Goal: Transaction & Acquisition: Purchase product/service

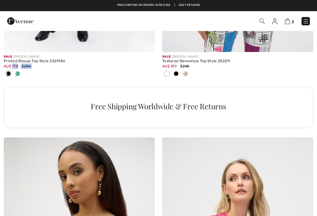
checkbox input "true"
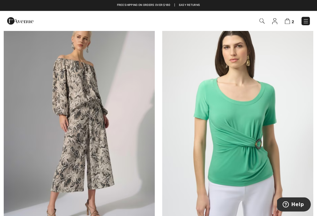
scroll to position [4313, 0]
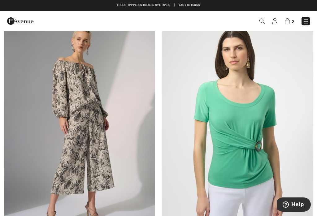
click at [303, 23] on img at bounding box center [306, 21] width 6 height 6
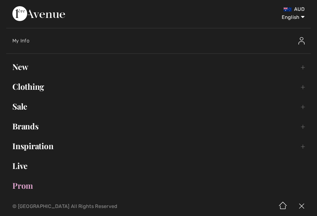
click at [21, 65] on link "New Toggle submenu" at bounding box center [158, 67] width 305 height 14
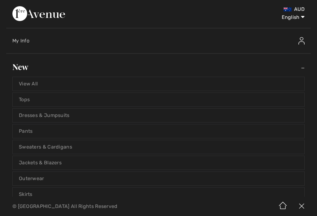
click at [25, 82] on link "View All" at bounding box center [159, 84] width 292 height 14
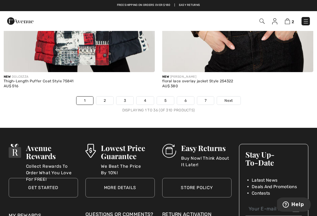
scroll to position [4696, 0]
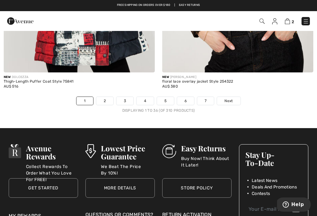
click at [107, 97] on link "2" at bounding box center [104, 101] width 17 height 8
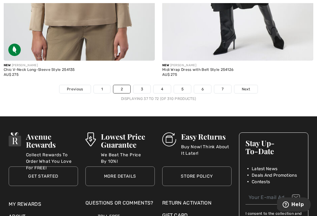
scroll to position [4722, 0]
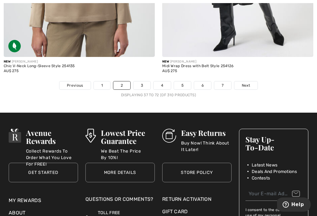
click at [144, 81] on link "3" at bounding box center [141, 85] width 17 height 8
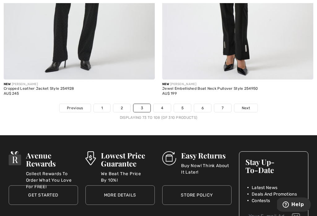
scroll to position [4771, 0]
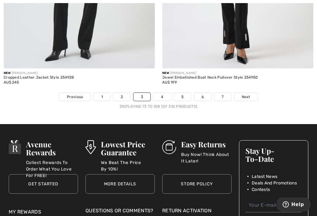
click at [245, 94] on span "Next" at bounding box center [246, 97] width 8 height 6
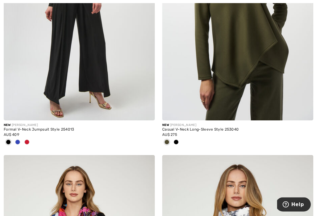
scroll to position [2815, 0]
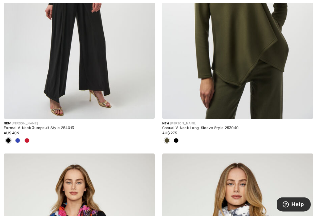
click at [17, 138] on span at bounding box center [17, 140] width 5 height 5
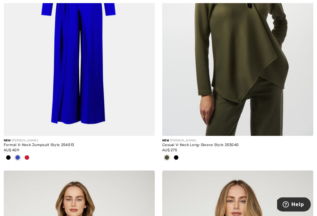
scroll to position [2798, 0]
click at [28, 155] on span at bounding box center [26, 157] width 5 height 5
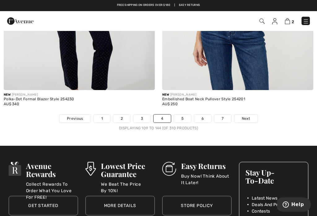
scroll to position [4688, 0]
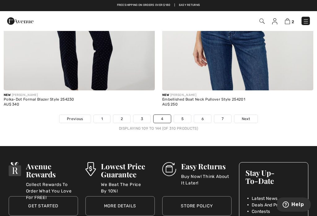
click at [184, 115] on link "5" at bounding box center [182, 119] width 17 height 8
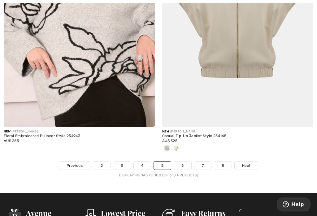
scroll to position [4632, 0]
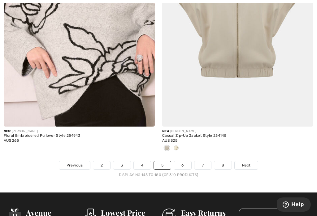
click at [185, 163] on link "6" at bounding box center [182, 165] width 17 height 8
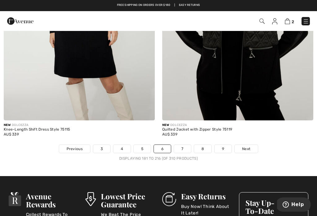
scroll to position [4594, 0]
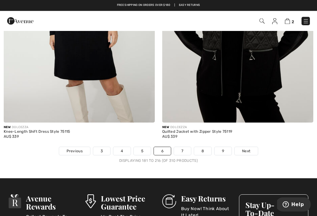
click at [184, 147] on link "7" at bounding box center [182, 151] width 17 height 8
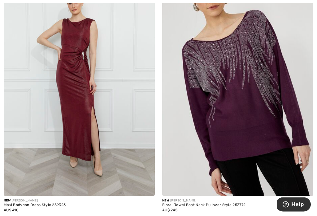
scroll to position [4251, 0]
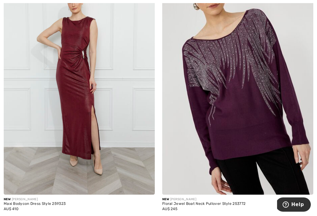
click at [29, 179] on img at bounding box center [79, 81] width 151 height 227
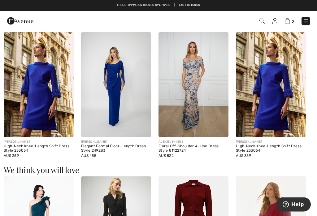
scroll to position [359, 0]
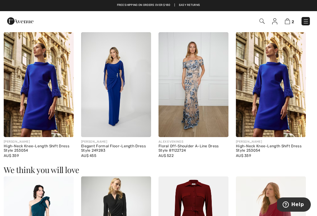
click at [183, 142] on div "ALEX EVENINGS" at bounding box center [193, 142] width 70 height 5
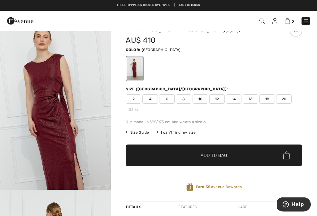
scroll to position [0, 0]
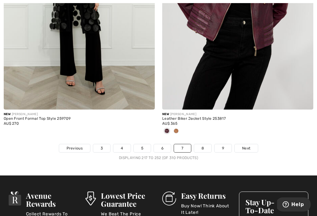
scroll to position [4590, 0]
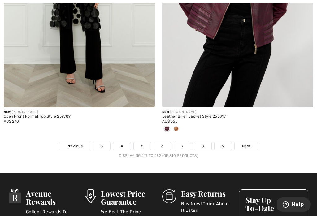
click at [206, 142] on link "8" at bounding box center [202, 146] width 17 height 8
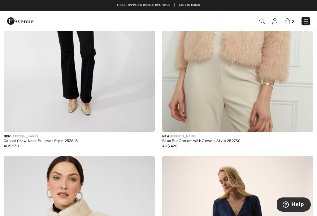
scroll to position [1204, 0]
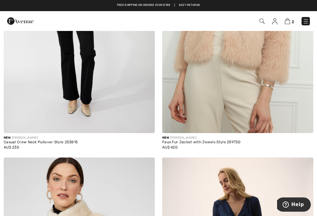
click at [305, 20] on img at bounding box center [306, 21] width 6 height 6
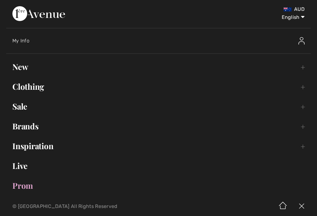
click at [24, 121] on link "Brands Open submenu" at bounding box center [158, 126] width 305 height 14
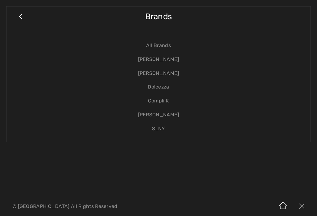
click at [176, 114] on link "[PERSON_NAME]" at bounding box center [159, 115] width 292 height 14
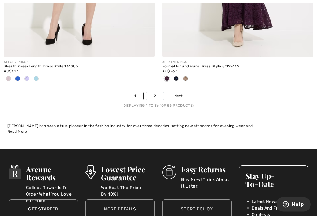
scroll to position [4824, 0]
click at [158, 92] on link "2" at bounding box center [154, 96] width 17 height 8
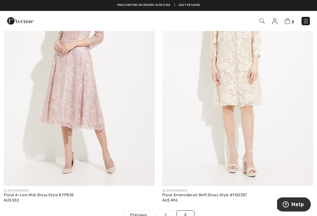
scroll to position [2902, 0]
